Goal: Information Seeking & Learning: Learn about a topic

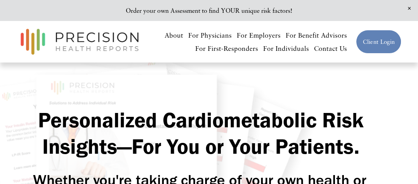
click at [175, 33] on link "About" at bounding box center [173, 35] width 19 height 14
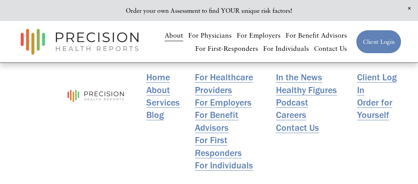
scroll to position [1668, 0]
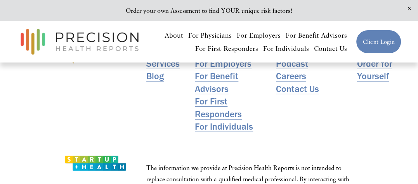
click at [220, 133] on link "For Individuals" at bounding box center [224, 126] width 58 height 12
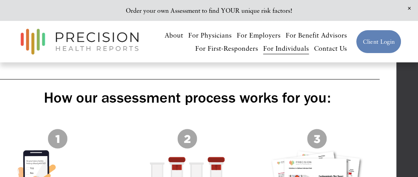
scroll to position [504, 22]
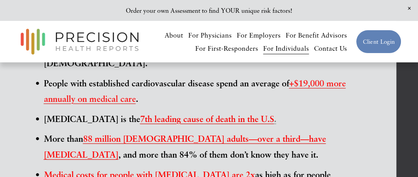
click at [332, 48] on link "Contact Us" at bounding box center [330, 49] width 33 height 14
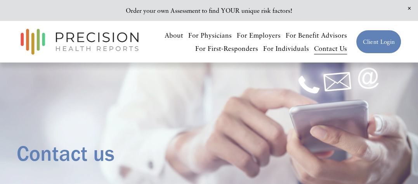
click at [289, 48] on link "For Individuals" at bounding box center [286, 49] width 46 height 14
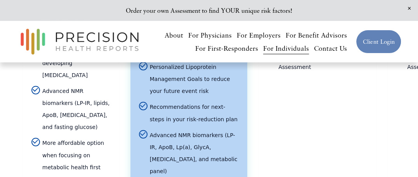
scroll to position [1435, 0]
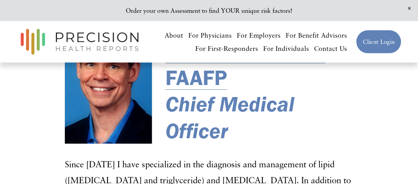
scroll to position [116, 0]
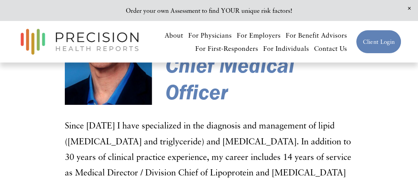
click at [409, 7] on span "Close Announcement" at bounding box center [408, 8] width 17 height 17
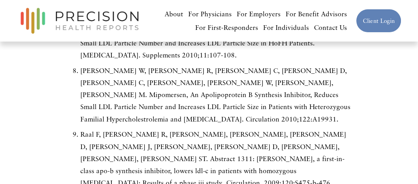
scroll to position [3763, 0]
